Goal: Find specific page/section: Find specific page/section

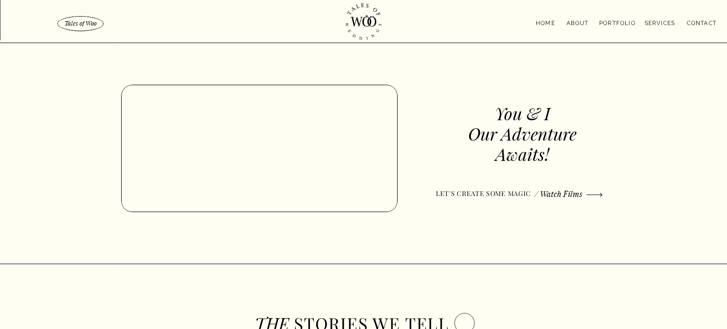
scroll to position [1884, 0]
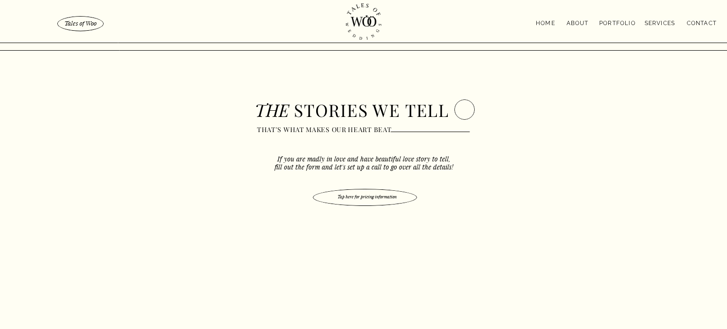
click at [577, 16] on div at bounding box center [363, 21] width 727 height 43
click at [577, 20] on nav "About" at bounding box center [577, 21] width 30 height 7
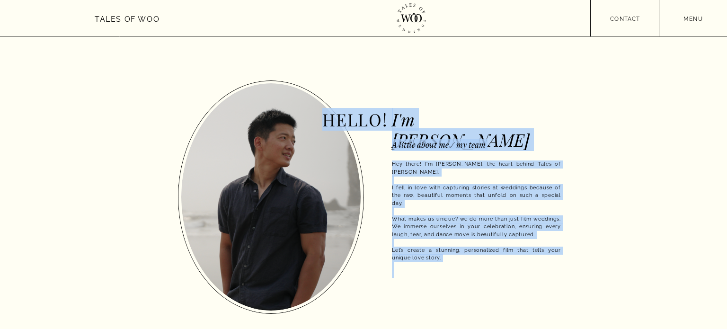
drag, startPoint x: 550, startPoint y: 265, endPoint x: 535, endPoint y: 113, distance: 152.6
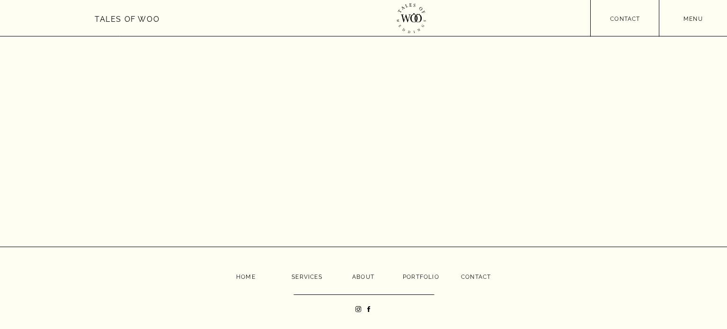
scroll to position [1772, 0]
click at [355, 310] on icon at bounding box center [358, 309] width 6 height 6
